Goal: Task Accomplishment & Management: Manage account settings

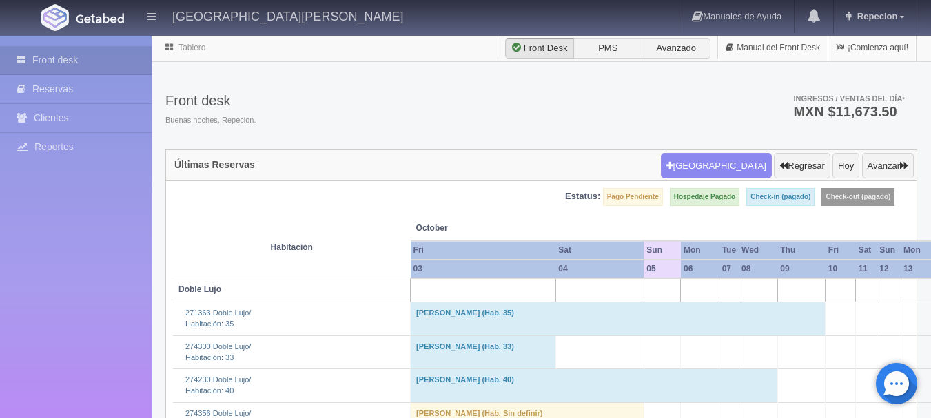
scroll to position [414, 0]
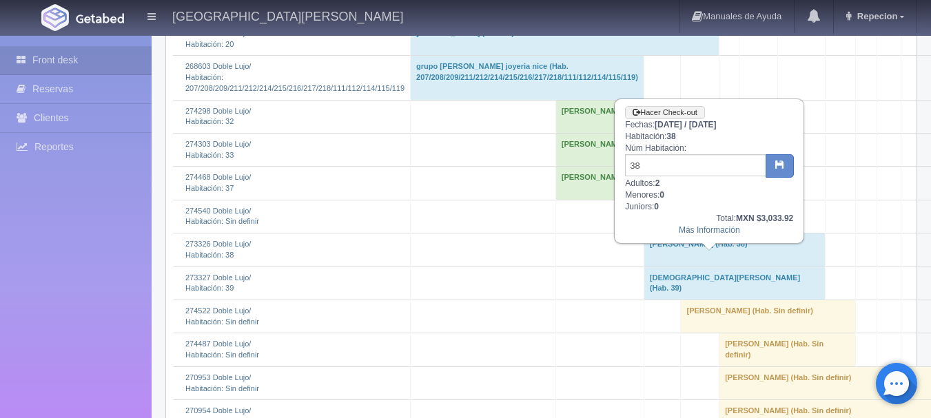
click at [685, 267] on td "Manuel Díaz Jr. (Hab. 38)" at bounding box center [734, 250] width 181 height 33
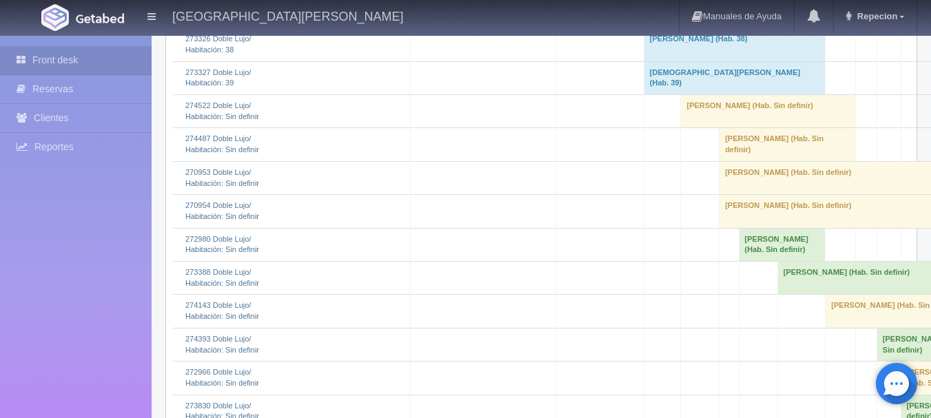
scroll to position [620, 0]
click at [700, 126] on td "[PERSON_NAME] (Hab. Sin definir)" at bounding box center [768, 109] width 175 height 33
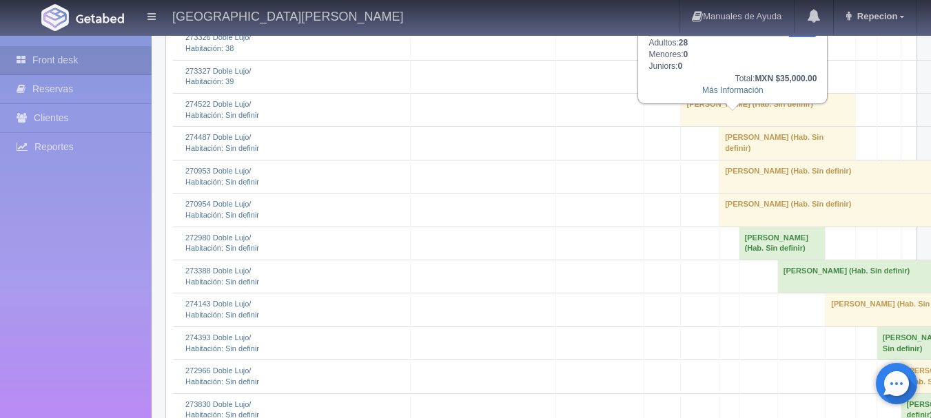
scroll to position [551, 0]
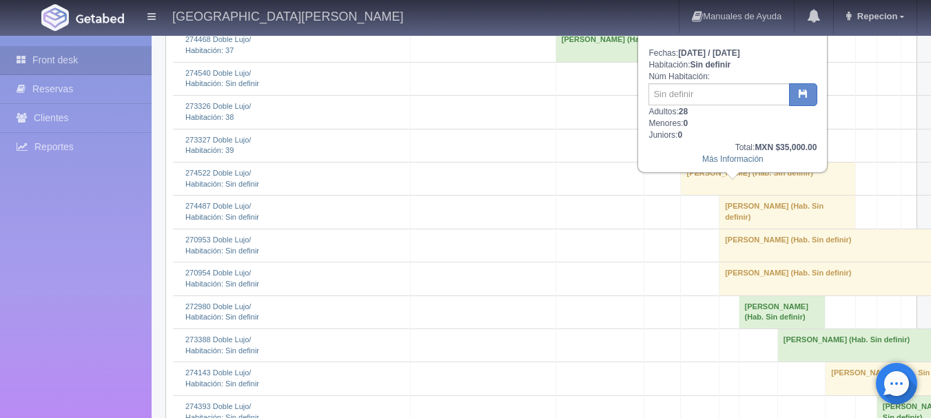
click at [705, 195] on td "[PERSON_NAME] (Hab. Sin definir)" at bounding box center [768, 178] width 175 height 33
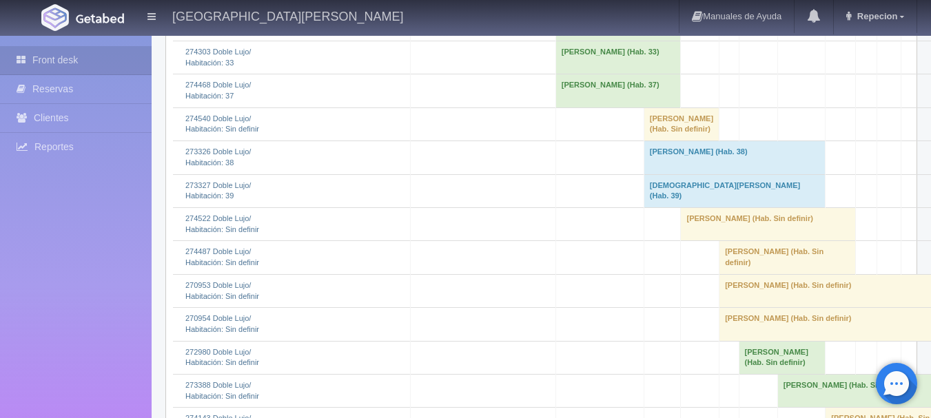
scroll to position [489, 0]
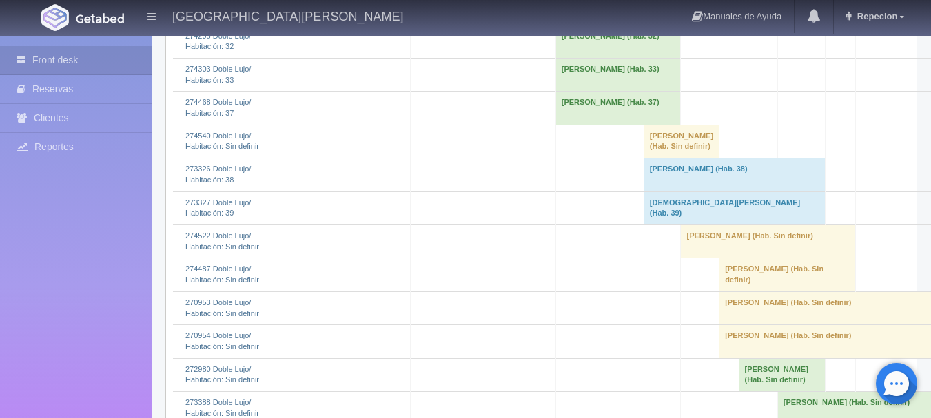
click at [702, 258] on td "edgar valenzuela villanueva (Hab. Sin definir)" at bounding box center [768, 241] width 175 height 33
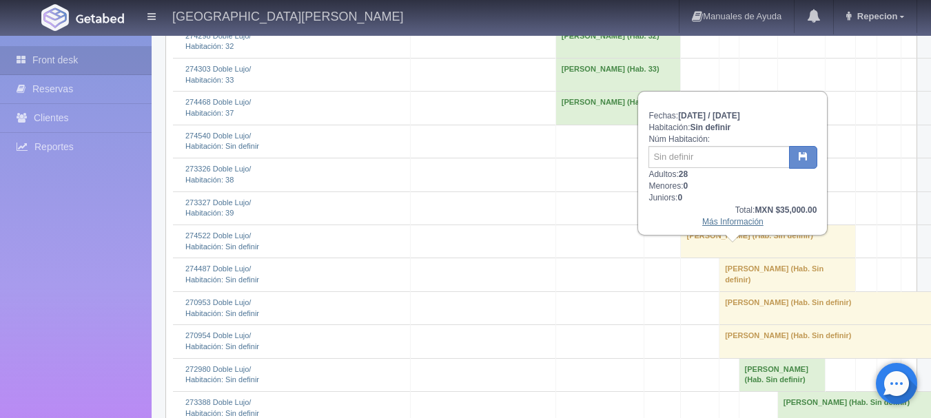
click at [708, 225] on link "Más Información" at bounding box center [732, 222] width 61 height 10
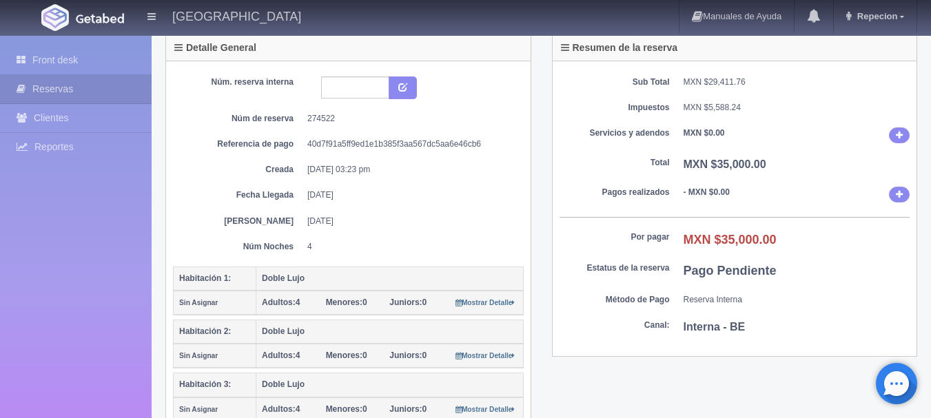
scroll to position [69, 0]
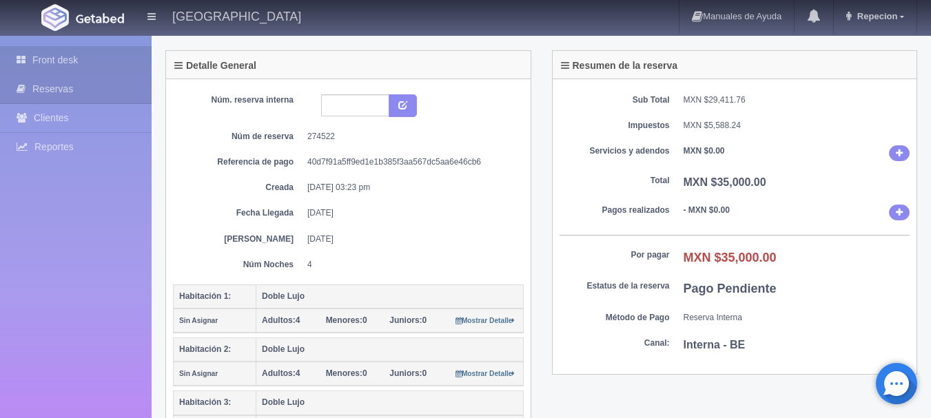
click at [57, 62] on link "Front desk" at bounding box center [76, 60] width 152 height 28
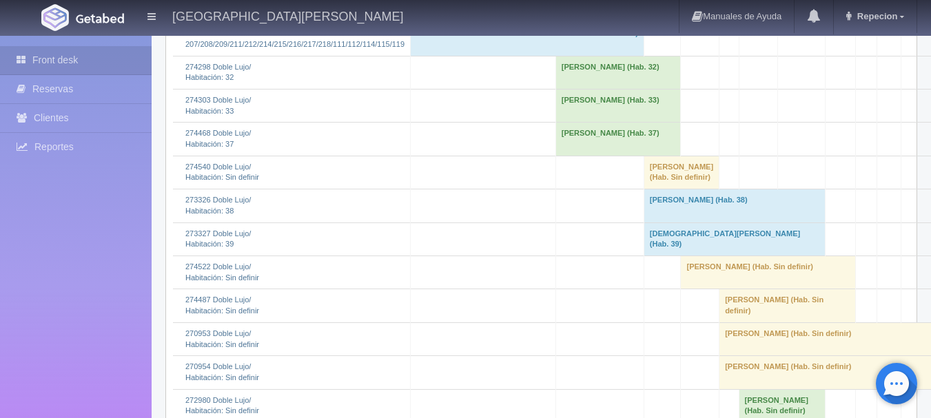
scroll to position [483, 0]
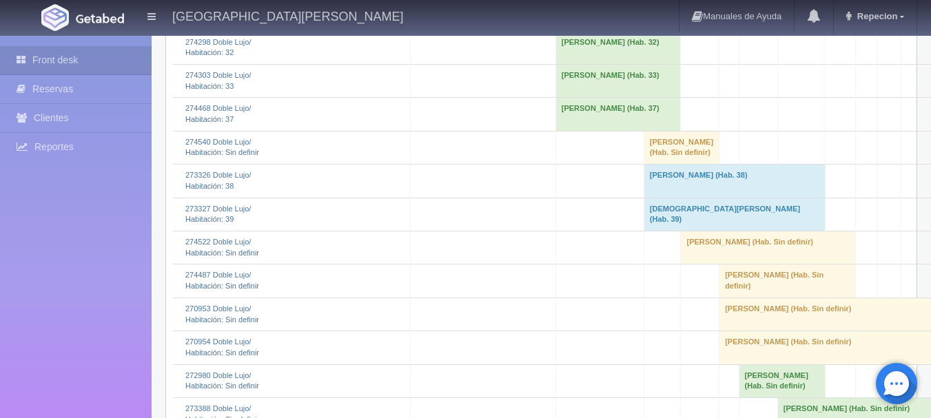
click at [709, 264] on td "edgar valenzuela villanueva (Hab. Sin definir)" at bounding box center [768, 247] width 175 height 33
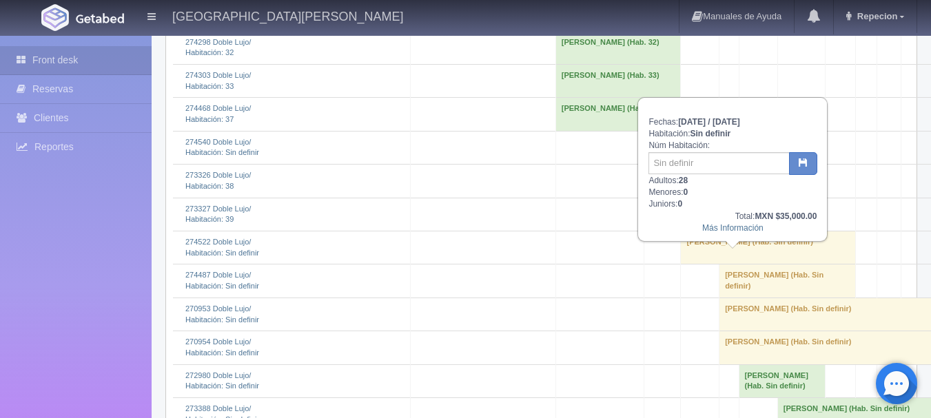
click at [709, 264] on td "edgar valenzuela villanueva (Hab. Sin definir)" at bounding box center [768, 247] width 175 height 33
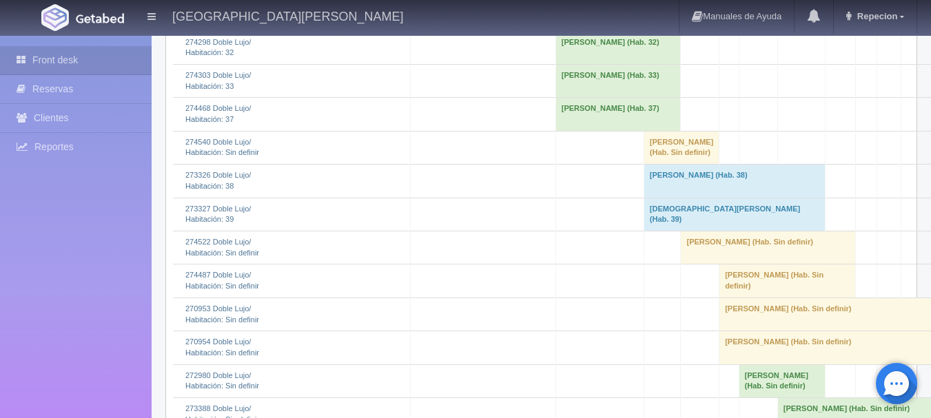
click at [709, 264] on td "edgar valenzuela villanueva (Hab. Sin definir)" at bounding box center [768, 247] width 175 height 33
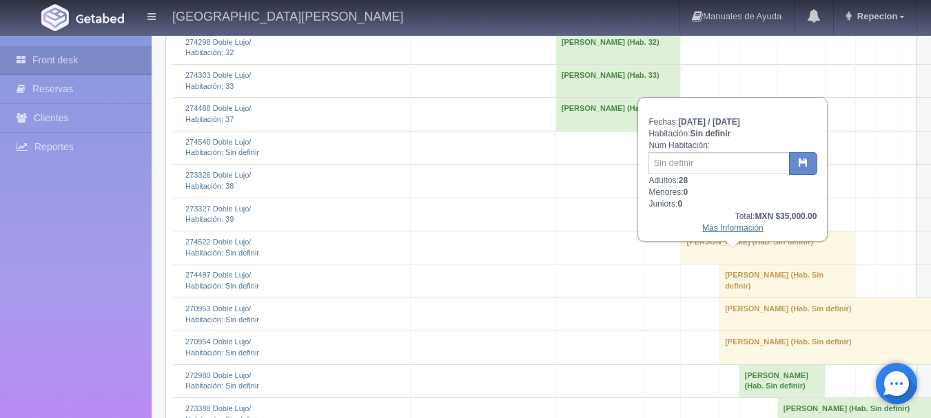
click at [730, 232] on link "Más Información" at bounding box center [732, 228] width 61 height 10
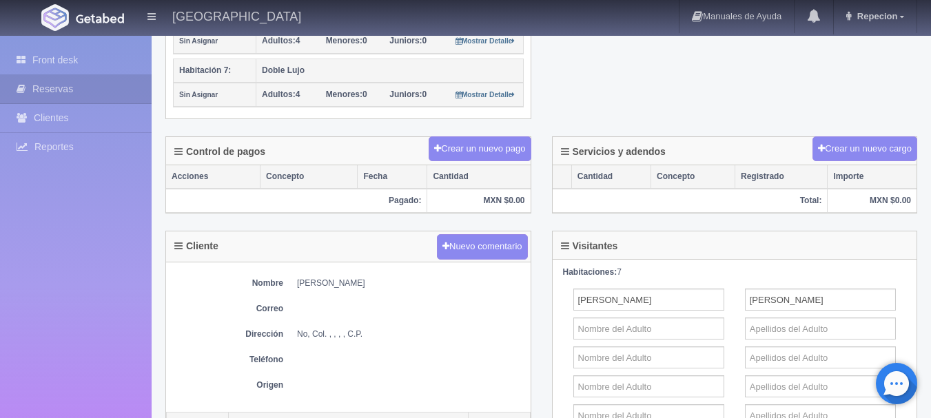
scroll to position [620, 0]
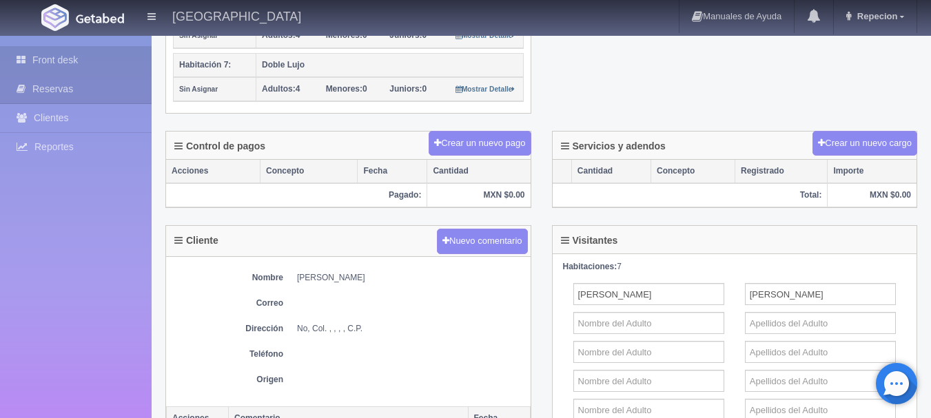
click at [56, 63] on link "Front desk" at bounding box center [76, 60] width 152 height 28
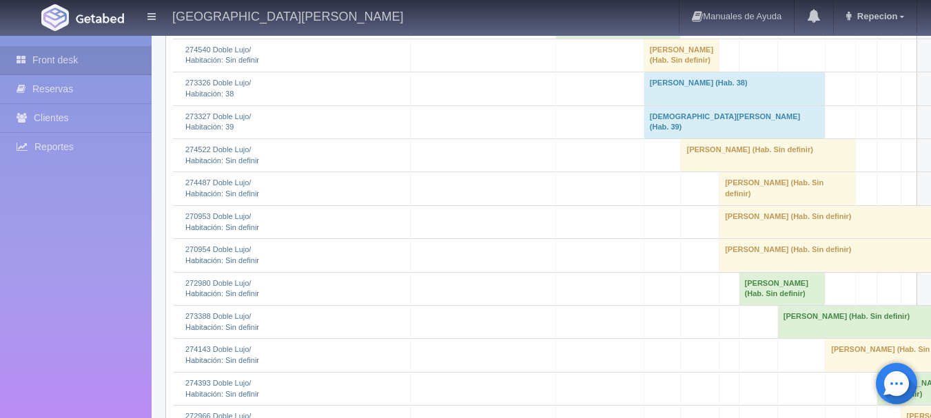
scroll to position [551, 0]
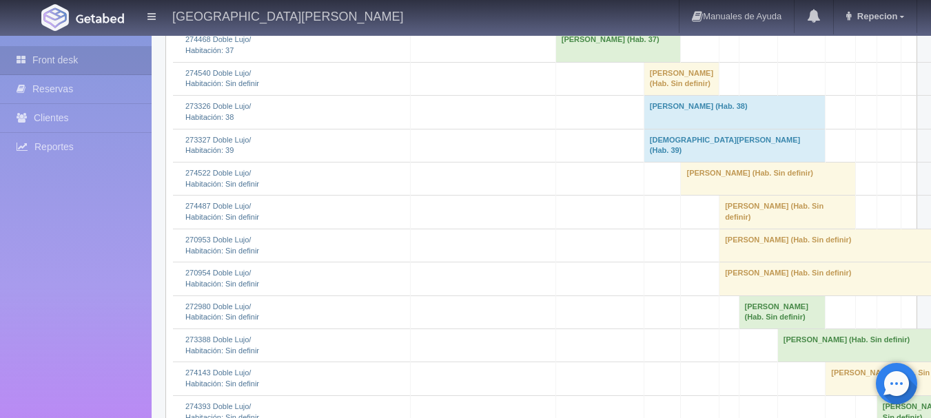
click at [713, 195] on td "[PERSON_NAME] (Hab. Sin definir)" at bounding box center [768, 178] width 175 height 33
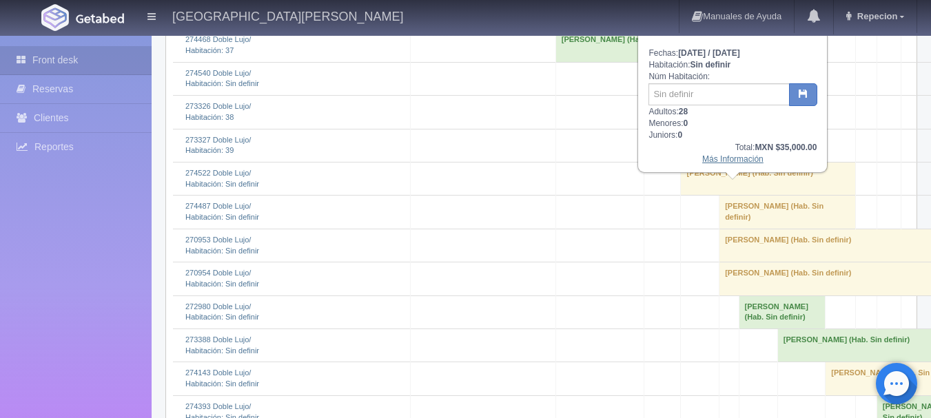
click at [730, 164] on link "Más Información" at bounding box center [732, 159] width 61 height 10
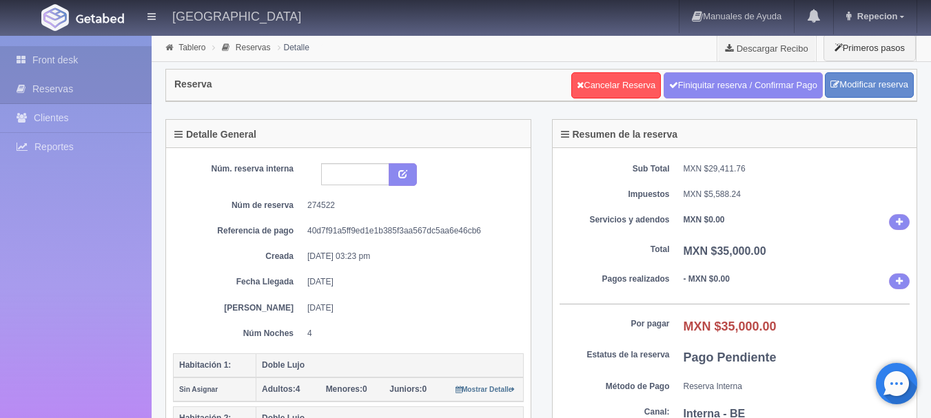
click at [44, 59] on link "Front desk" at bounding box center [76, 60] width 152 height 28
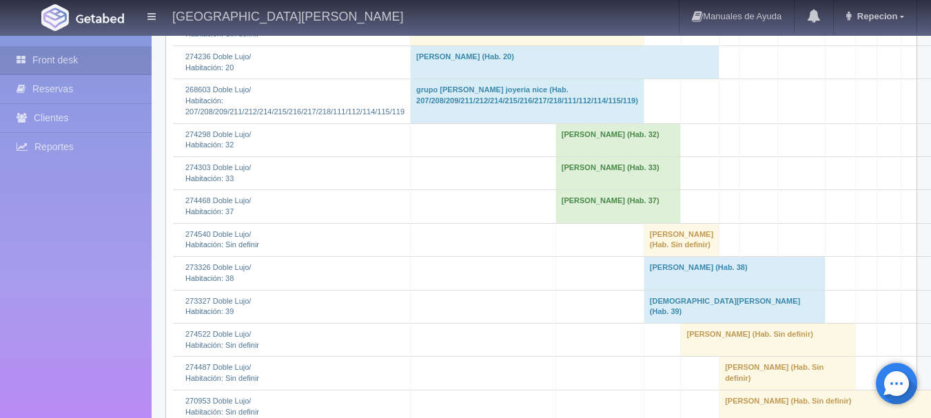
scroll to position [414, 0]
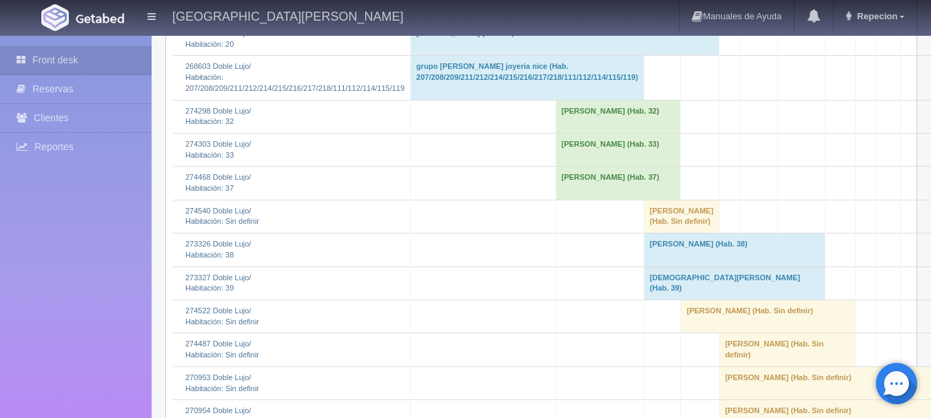
click at [674, 227] on td "jose antonio carus garcia (Hab. Sin definir)" at bounding box center [681, 216] width 75 height 33
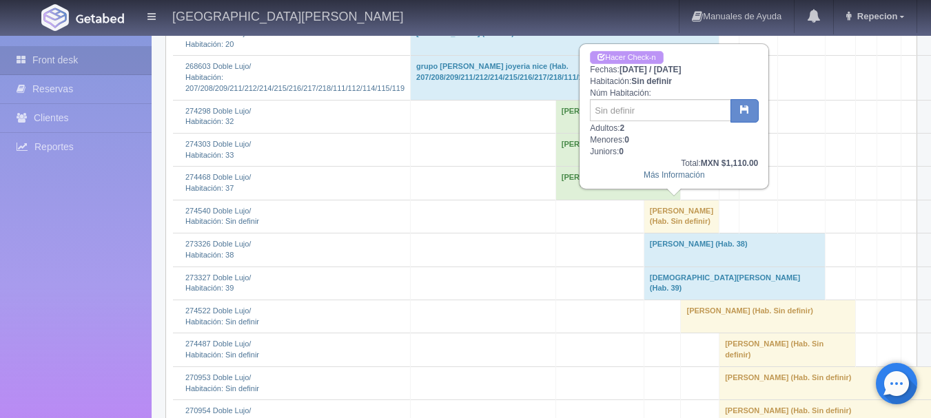
click at [653, 55] on link "Hacer Check-n" at bounding box center [626, 57] width 73 height 13
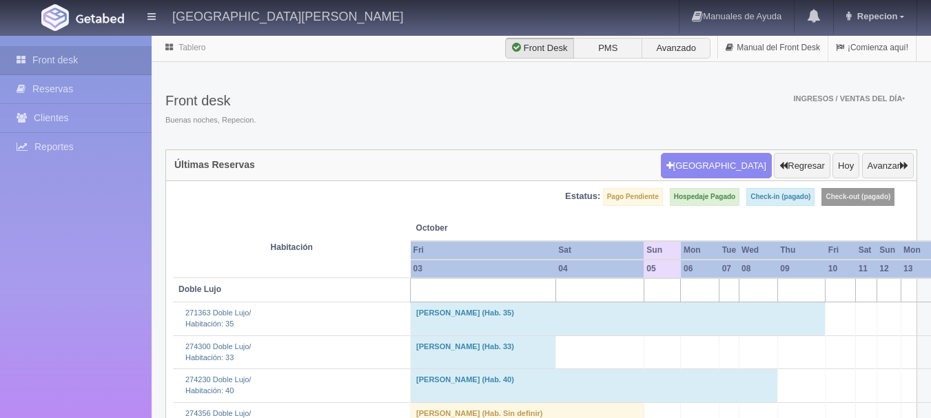
scroll to position [414, 0]
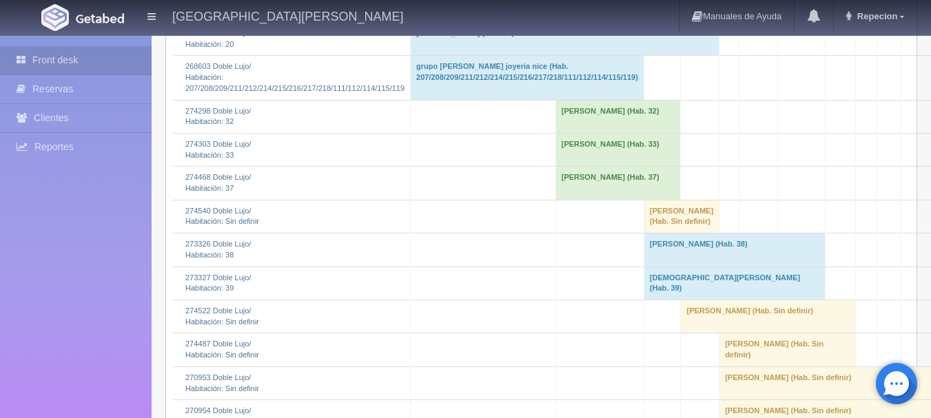
click at [676, 231] on td "[PERSON_NAME] (Hab. Sin definir)" at bounding box center [681, 216] width 75 height 33
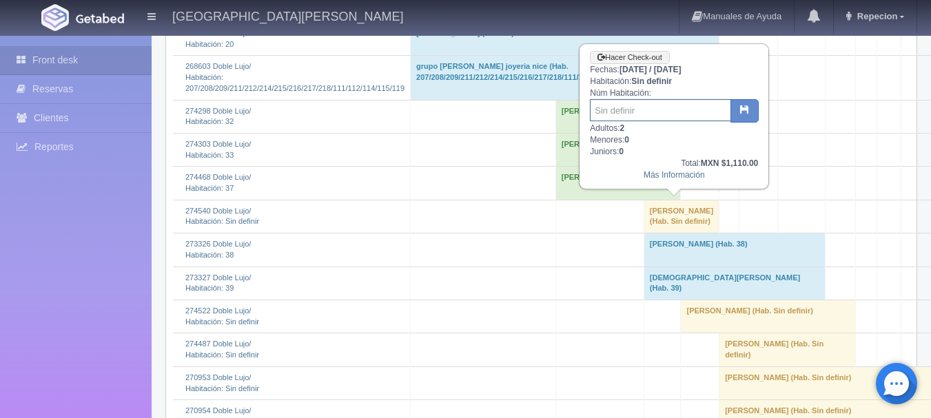
click at [651, 111] on input "text" at bounding box center [660, 110] width 141 height 22
type input "119"
click at [739, 105] on button "button" at bounding box center [745, 110] width 28 height 23
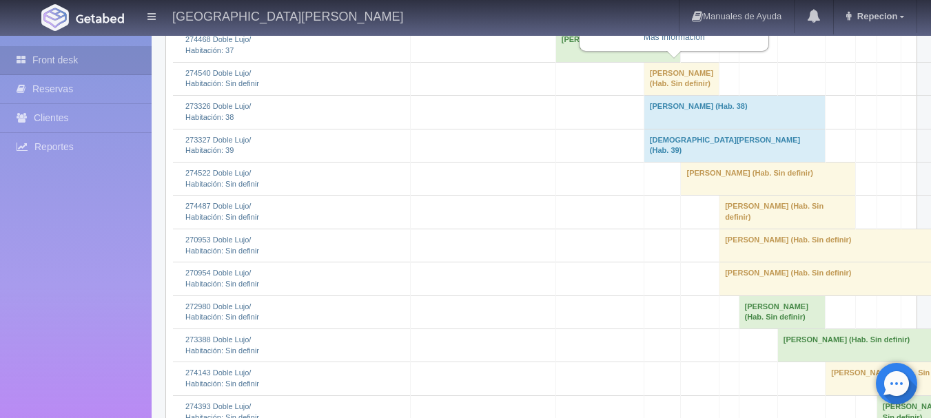
scroll to position [620, 0]
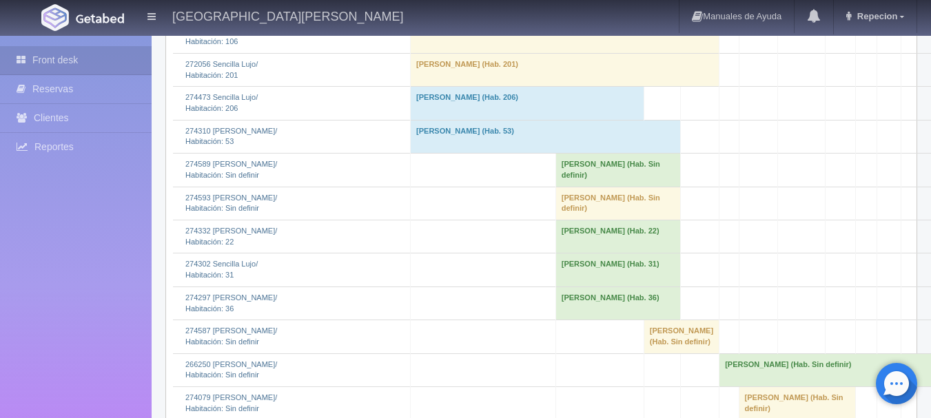
scroll to position [1723, 0]
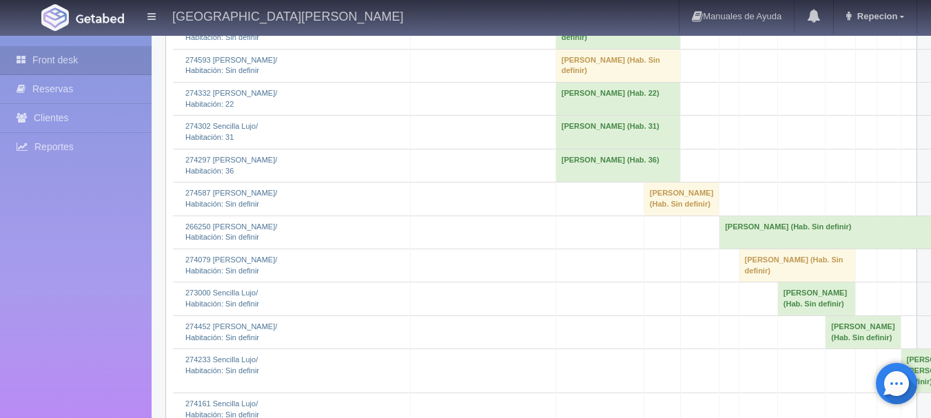
click at [587, 82] on td "Kevin Villa (Hab. Sin definir)" at bounding box center [618, 65] width 125 height 33
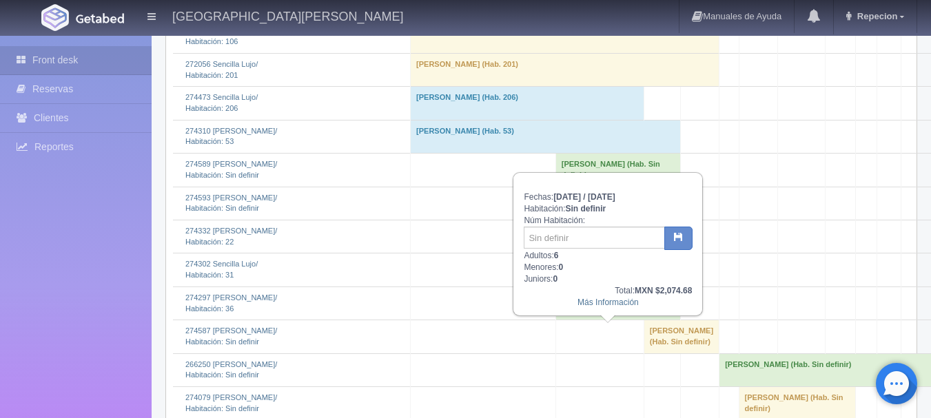
scroll to position [1654, 0]
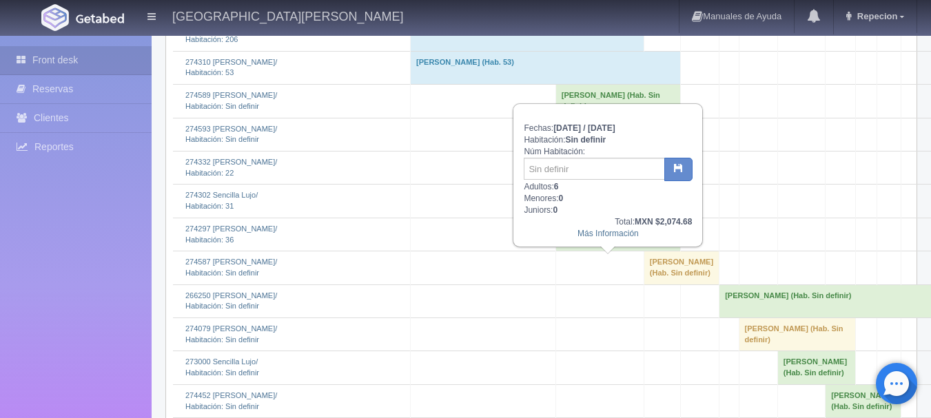
click at [587, 151] on td "Kevin Villa (Hab. Sin definir)" at bounding box center [618, 134] width 125 height 33
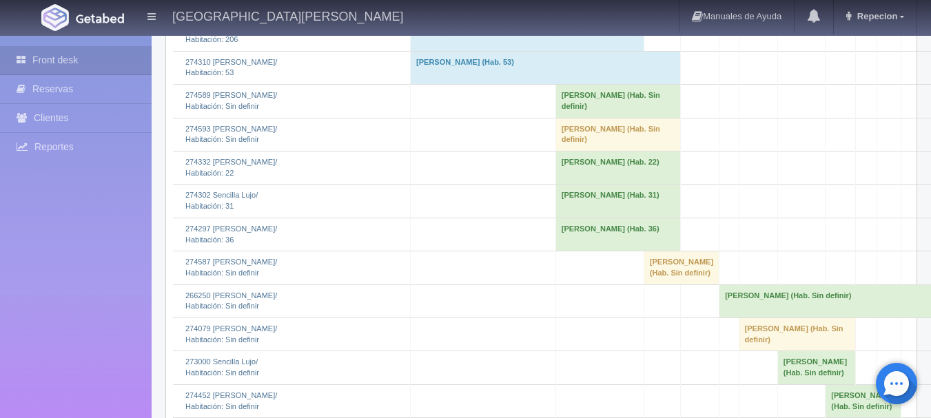
click at [587, 151] on td "Kevin Villa (Hab. Sin definir)" at bounding box center [618, 134] width 125 height 33
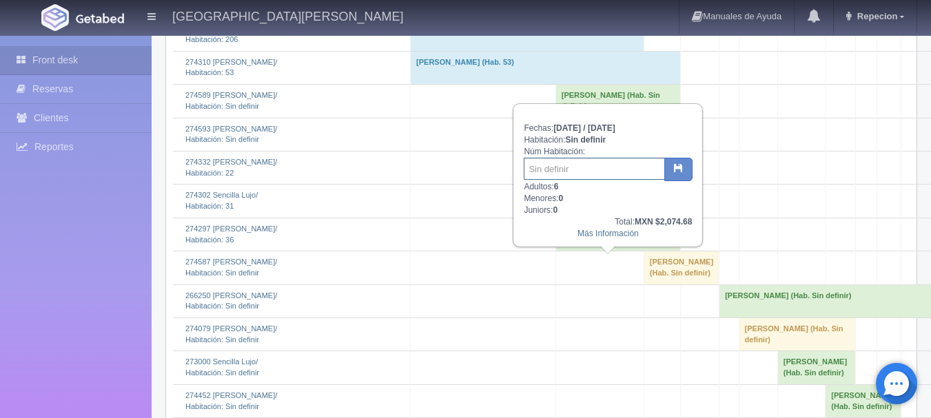
click at [563, 176] on input "text" at bounding box center [594, 169] width 141 height 22
type input "119/120/122"
click at [677, 161] on button "button" at bounding box center [679, 169] width 28 height 23
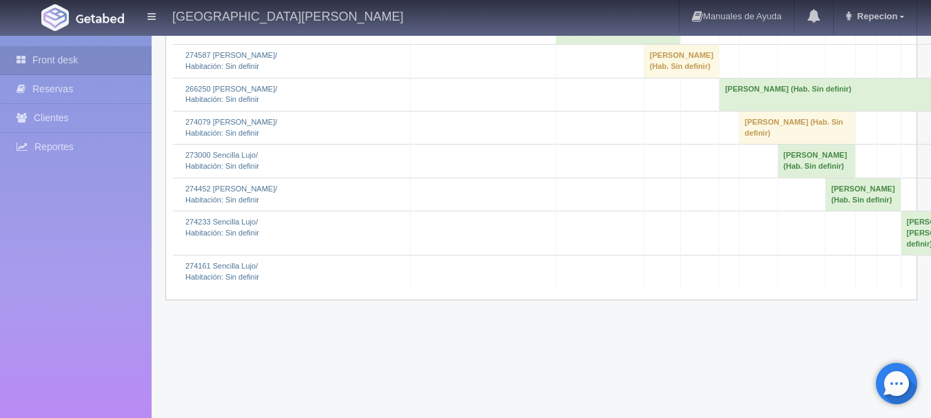
scroll to position [1723, 0]
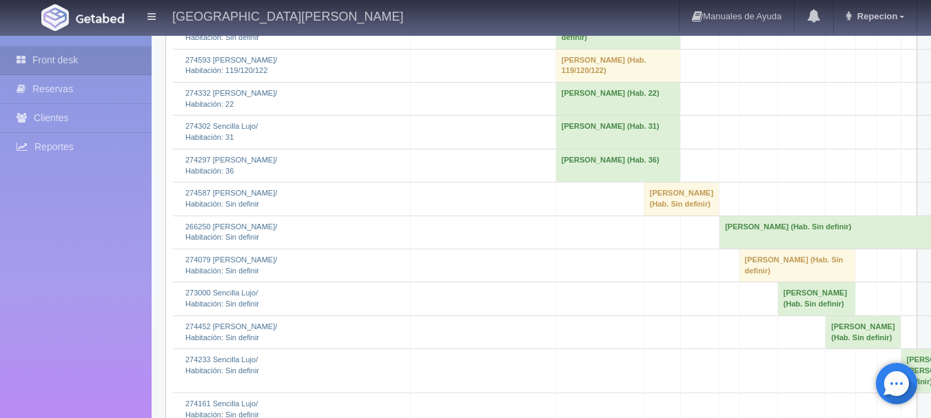
click at [602, 49] on td "Deniss Aldaz Flores (Hab. Sin definir)" at bounding box center [618, 32] width 125 height 33
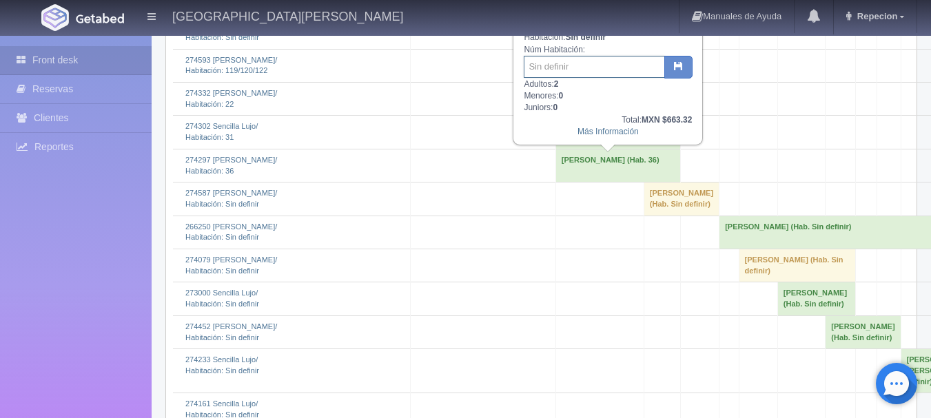
click at [589, 72] on input "text" at bounding box center [594, 67] width 141 height 22
type input "23"
click at [683, 66] on icon "button" at bounding box center [678, 65] width 9 height 9
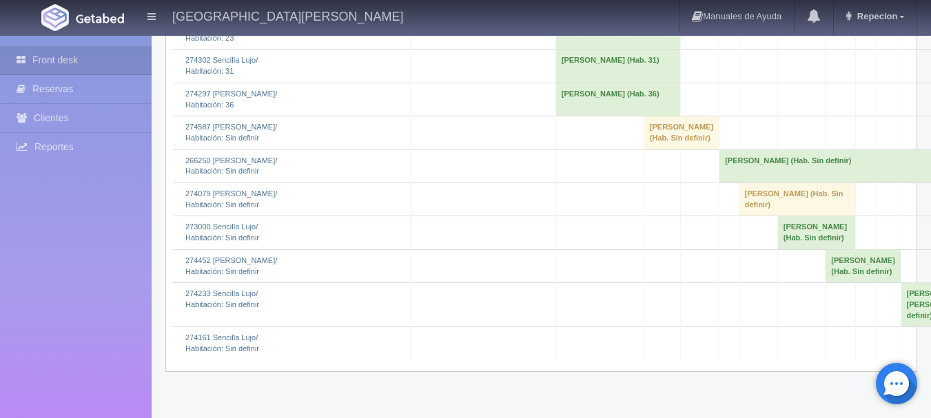
scroll to position [1788, 0]
click at [669, 151] on td "[PERSON_NAME] (Hab. Sin definir)" at bounding box center [681, 134] width 75 height 33
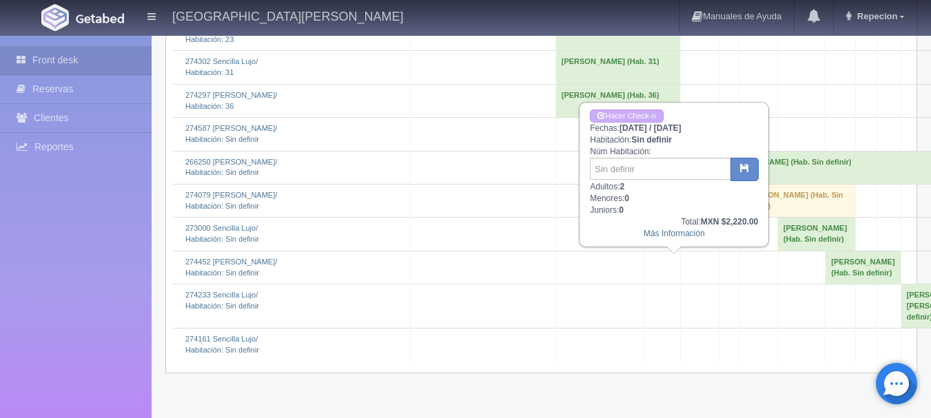
click at [669, 151] on td "[PERSON_NAME] (Hab. Sin definir)" at bounding box center [681, 134] width 75 height 33
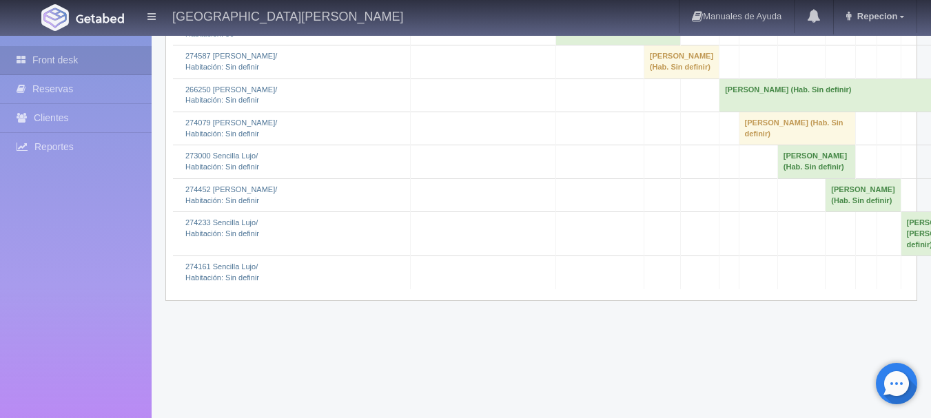
scroll to position [1861, 0]
click at [658, 78] on td "[PERSON_NAME] (Hab. Sin definir)" at bounding box center [681, 61] width 75 height 33
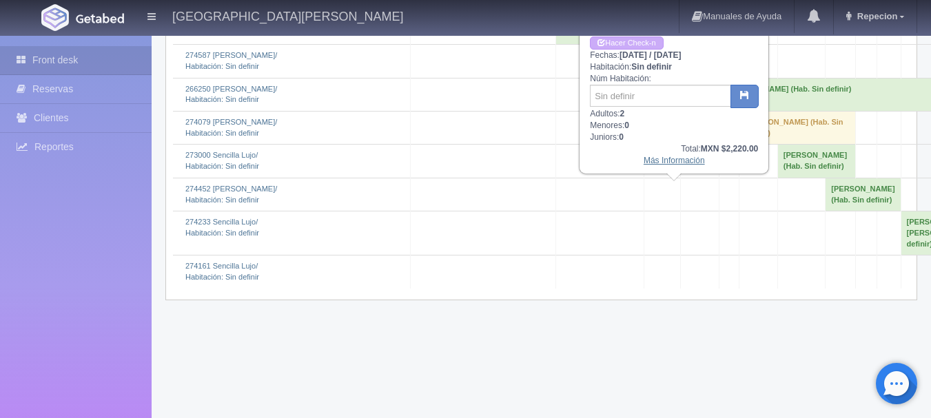
click at [665, 165] on link "Más Información" at bounding box center [674, 161] width 61 height 10
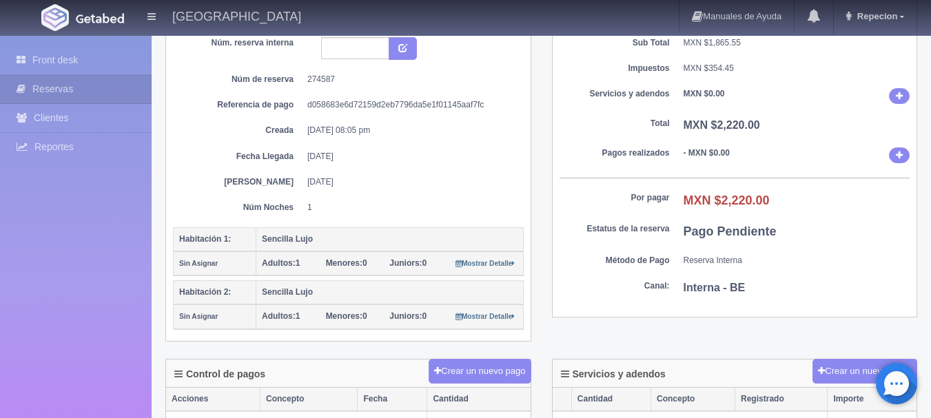
scroll to position [138, 0]
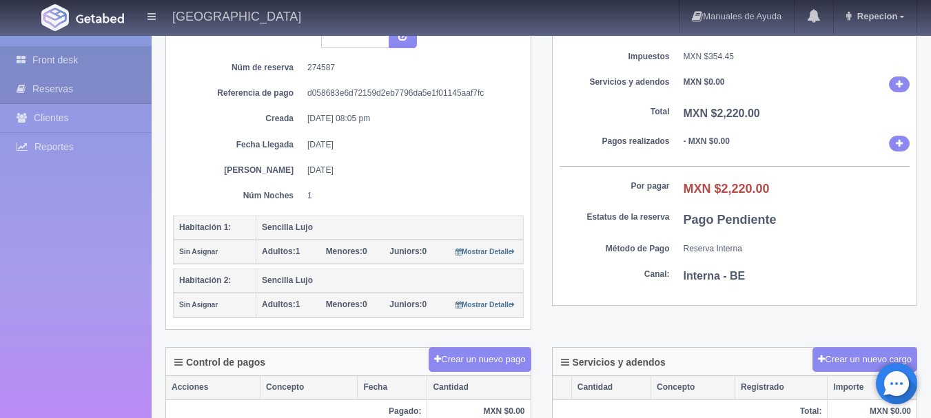
click at [79, 60] on link "Front desk" at bounding box center [76, 60] width 152 height 28
